Goal: Find specific page/section: Find specific page/section

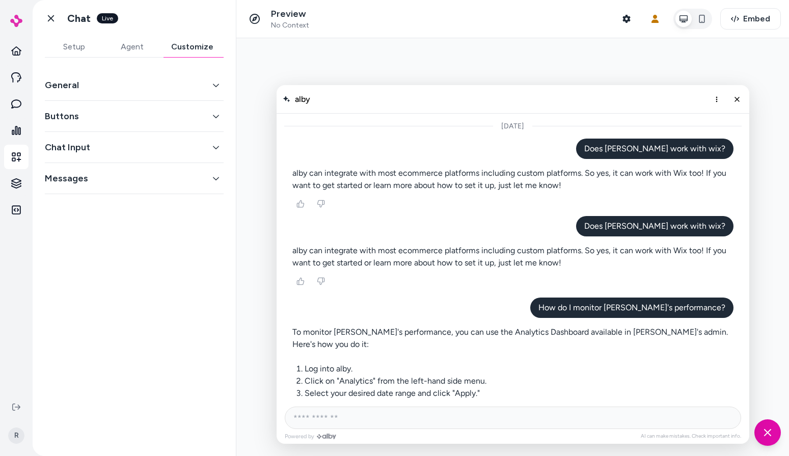
scroll to position [427, 0]
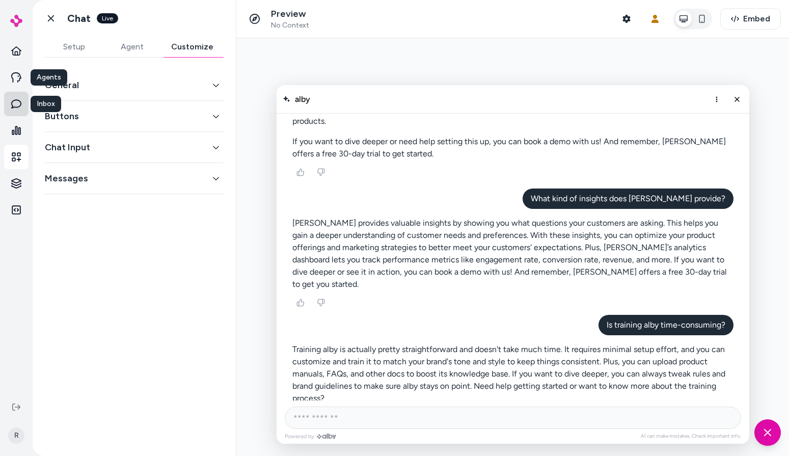
click at [16, 99] on icon at bounding box center [16, 104] width 10 height 10
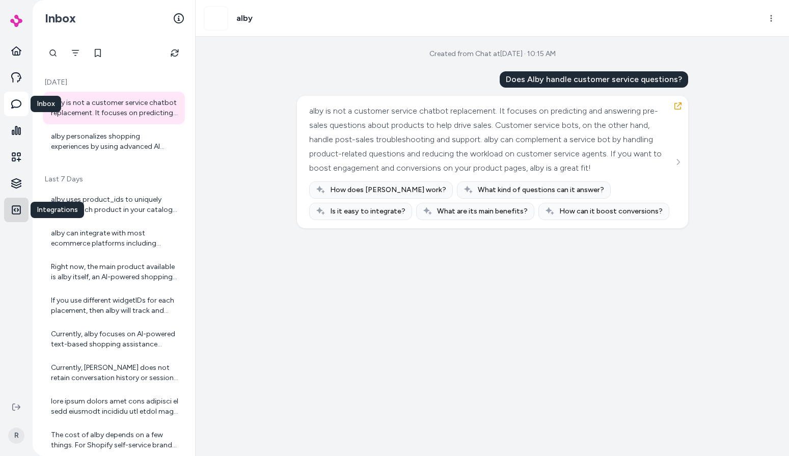
click at [20, 210] on icon at bounding box center [16, 210] width 10 height 10
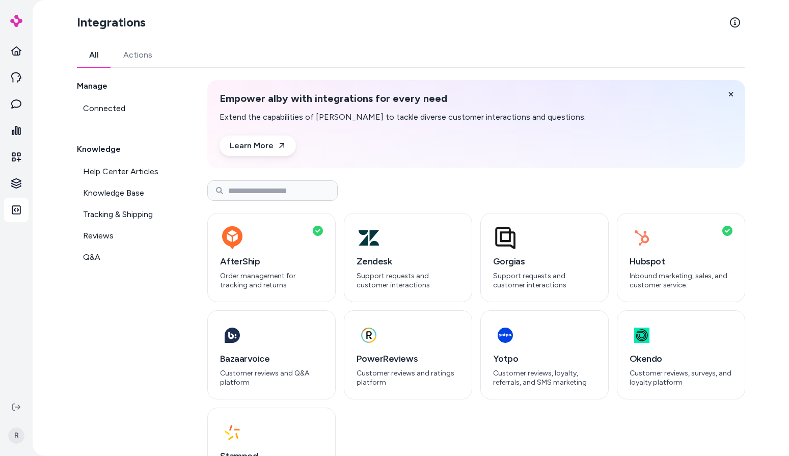
click at [139, 332] on div "Manage Connected Knowledge Help Center Articles Knowledge Base Tracking & Shipp…" at bounding box center [130, 288] width 106 height 417
click at [112, 188] on span "Knowledge Base" at bounding box center [113, 193] width 61 height 12
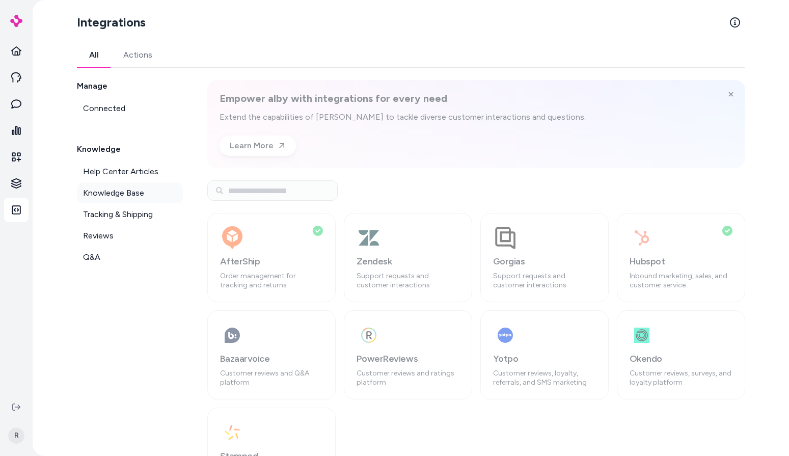
click at [144, 194] on link "Knowledge Base" at bounding box center [130, 193] width 106 height 20
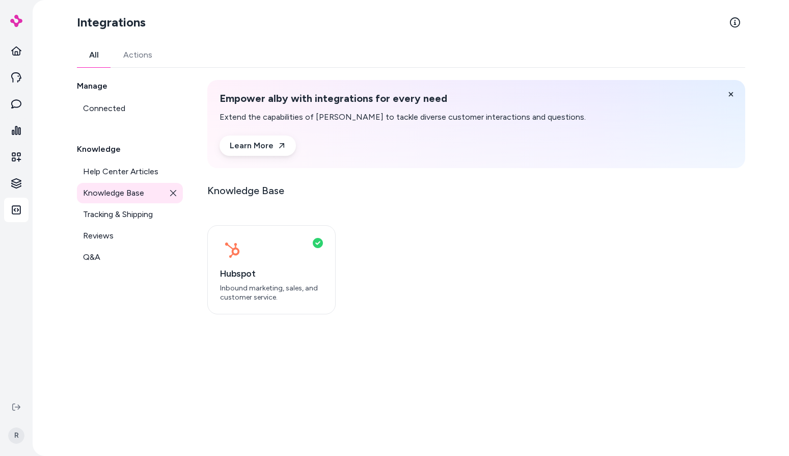
click at [170, 192] on icon at bounding box center [173, 192] width 7 height 7
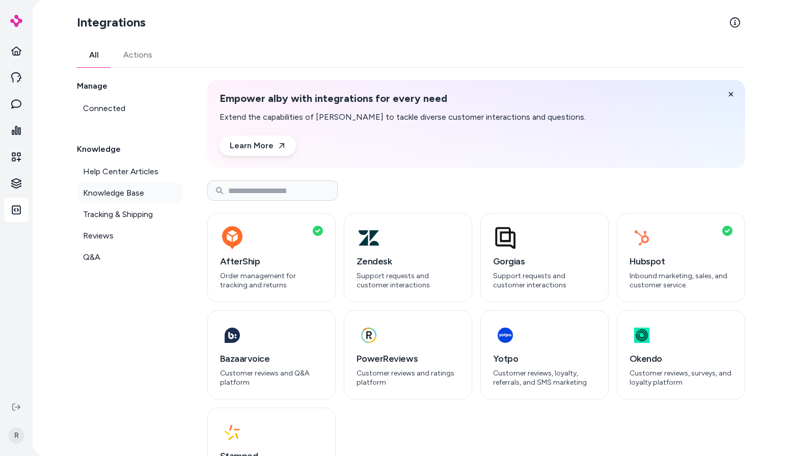
click at [146, 193] on link "Knowledge Base" at bounding box center [130, 193] width 106 height 20
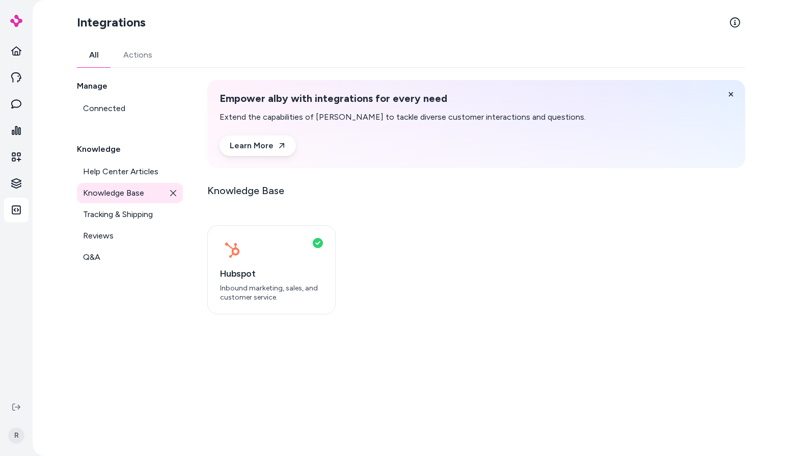
click at [178, 193] on link "Knowledge Base" at bounding box center [130, 193] width 106 height 20
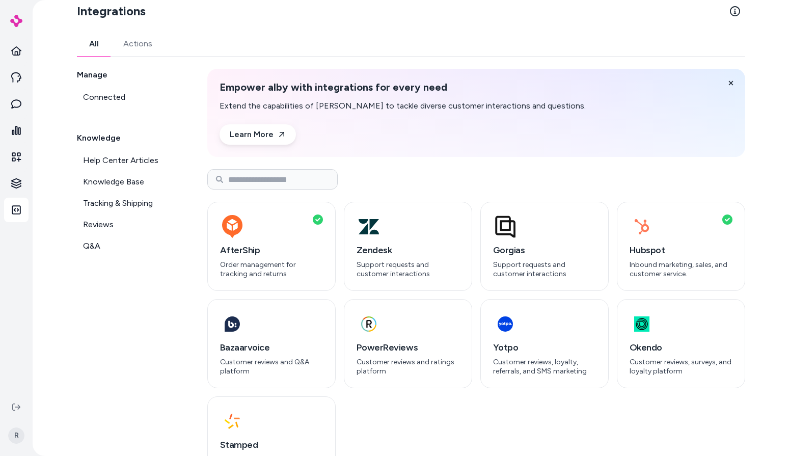
scroll to position [41, 0]
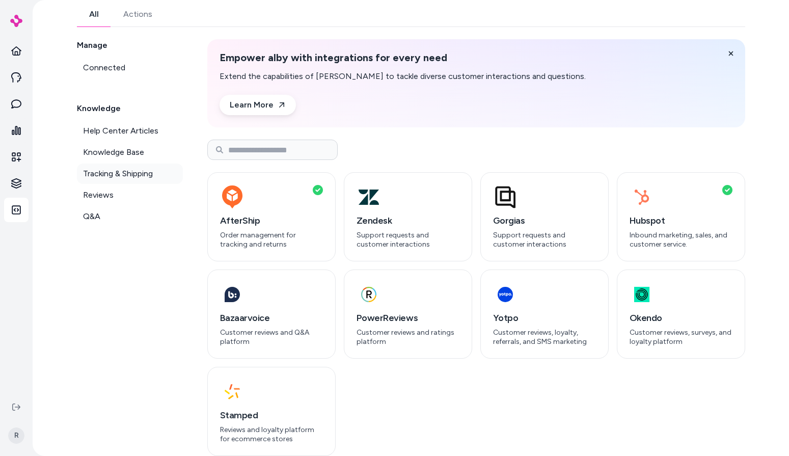
click at [138, 181] on link "Tracking & Shipping" at bounding box center [130, 174] width 106 height 20
